Goal: Navigation & Orientation: Find specific page/section

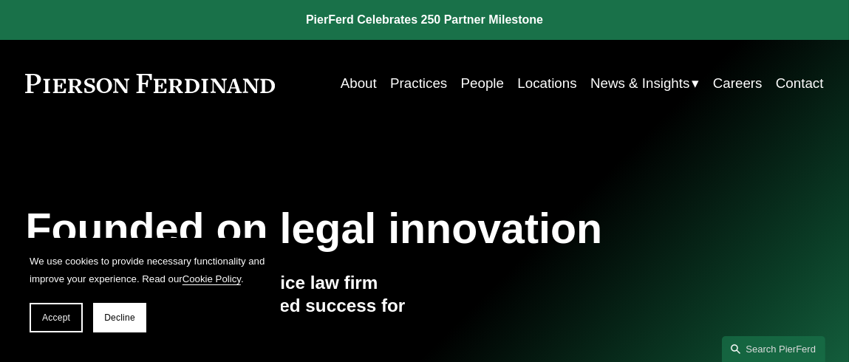
click at [474, 87] on link "People" at bounding box center [482, 83] width 43 height 28
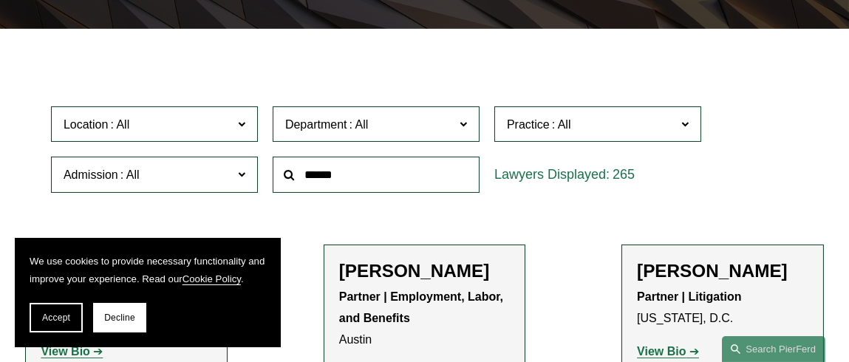
scroll to position [345, 0]
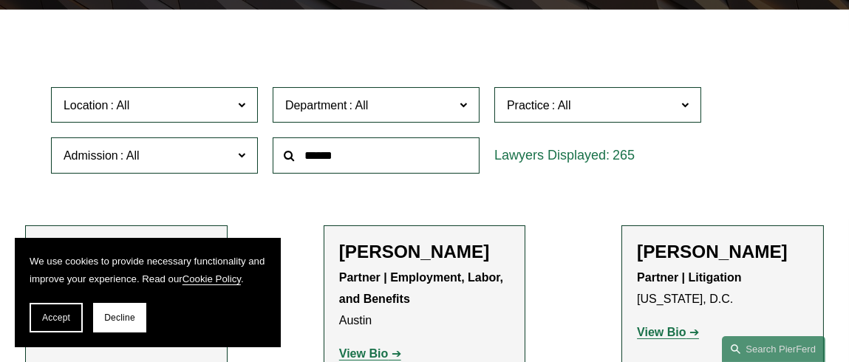
click at [682, 104] on span at bounding box center [684, 104] width 7 height 19
click at [0, 0] on link "Patents" at bounding box center [0, 0] width 0 height 0
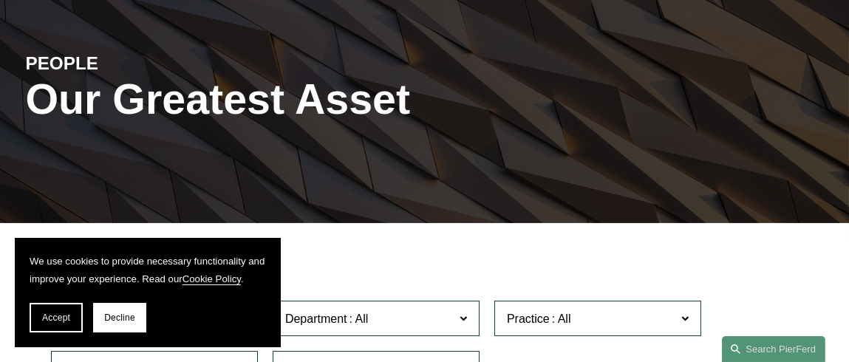
scroll to position [58, 0]
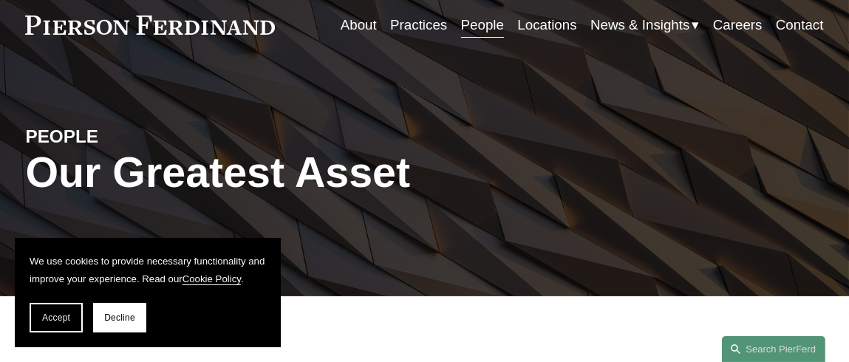
click at [355, 27] on link "About" at bounding box center [359, 25] width 36 height 28
